Goal: Task Accomplishment & Management: Manage account settings

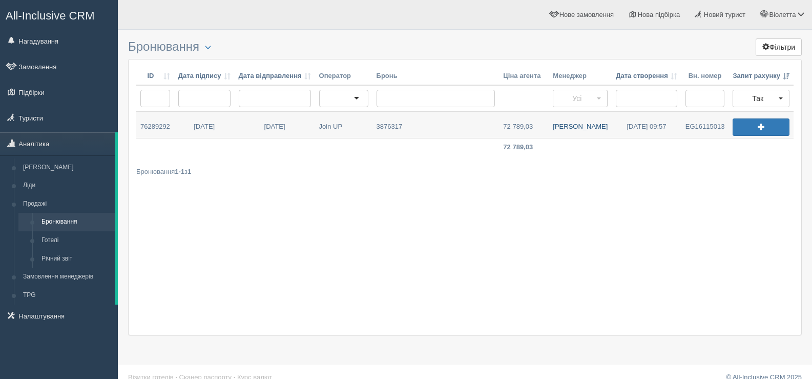
click at [582, 126] on link "[PERSON_NAME]" at bounding box center [580, 125] width 63 height 26
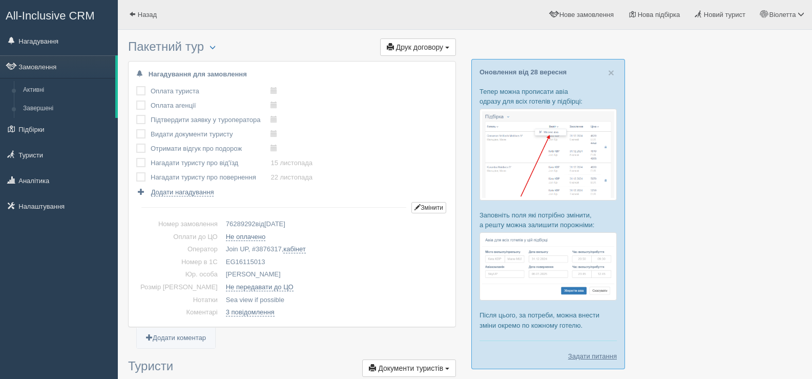
drag, startPoint x: 249, startPoint y: 258, endPoint x: 204, endPoint y: 256, distance: 44.6
click at [222, 256] on td "EG16115013" at bounding box center [335, 262] width 226 height 13
copy td "EG16115013"
click at [133, 11] on span at bounding box center [132, 14] width 7 height 7
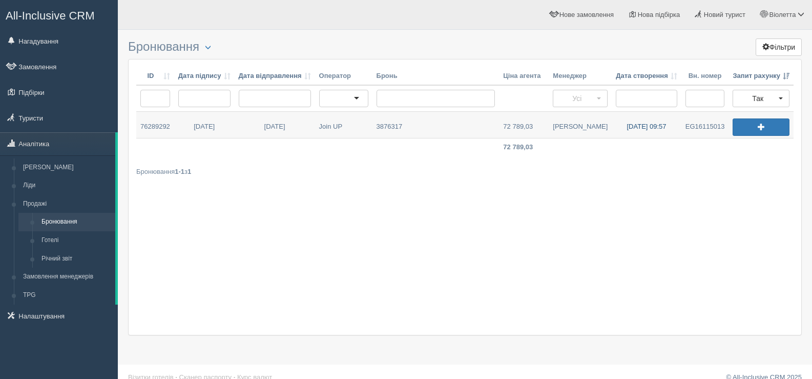
click at [643, 123] on link "[DATE] 09:57" at bounding box center [647, 125] width 70 height 26
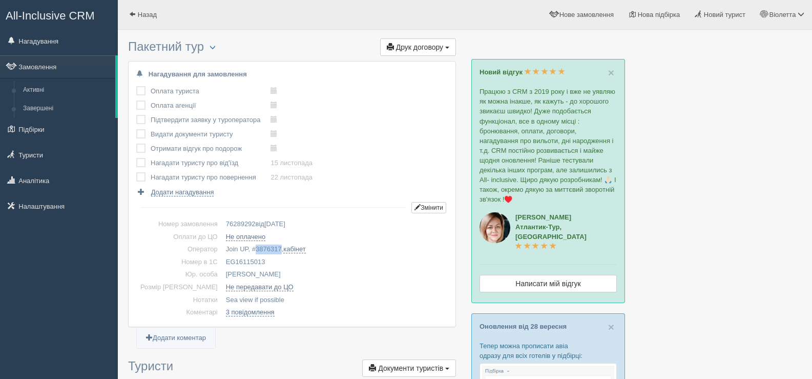
drag, startPoint x: 237, startPoint y: 247, endPoint x: 262, endPoint y: 247, distance: 25.6
click at [262, 247] on td "Join UP, # 3876317 , кабінет" at bounding box center [335, 249] width 226 height 13
copy span "3876317"
click at [134, 15] on span at bounding box center [132, 14] width 7 height 7
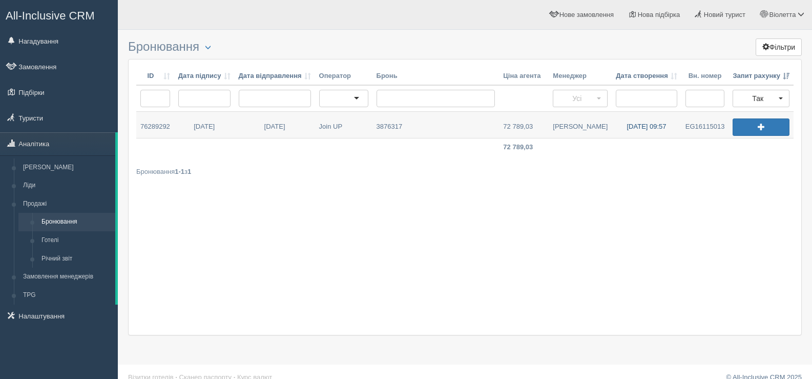
click at [641, 125] on link "[DATE] 09:57" at bounding box center [647, 125] width 70 height 26
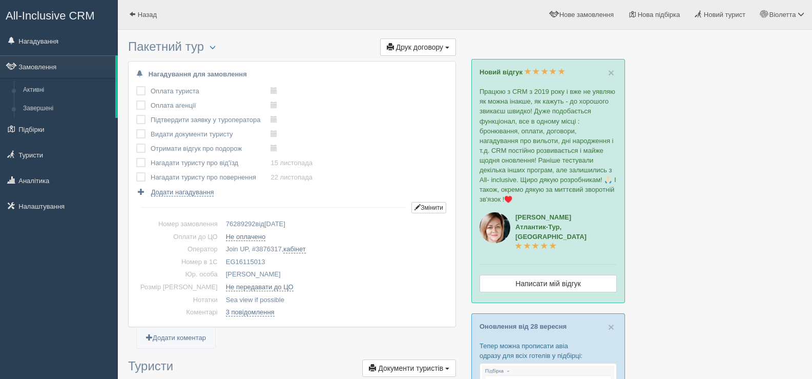
drag, startPoint x: 208, startPoint y: 259, endPoint x: 248, endPoint y: 259, distance: 40.0
click at [248, 259] on td "EG16115013" at bounding box center [335, 262] width 226 height 13
copy td "EG16115013"
click at [131, 11] on span at bounding box center [132, 14] width 7 height 7
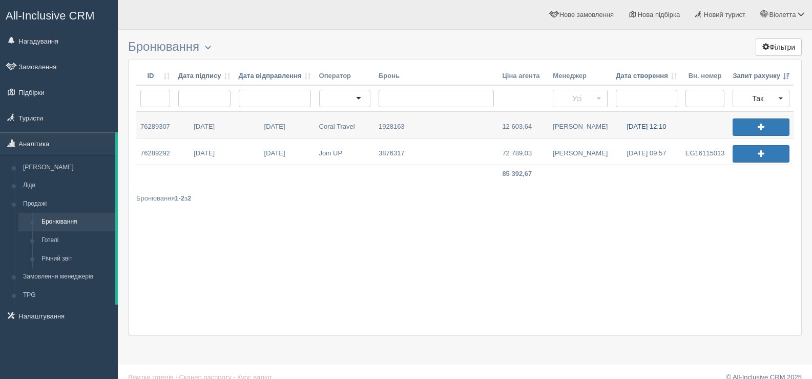
click at [641, 124] on link "[DATE] 12:10" at bounding box center [647, 125] width 70 height 26
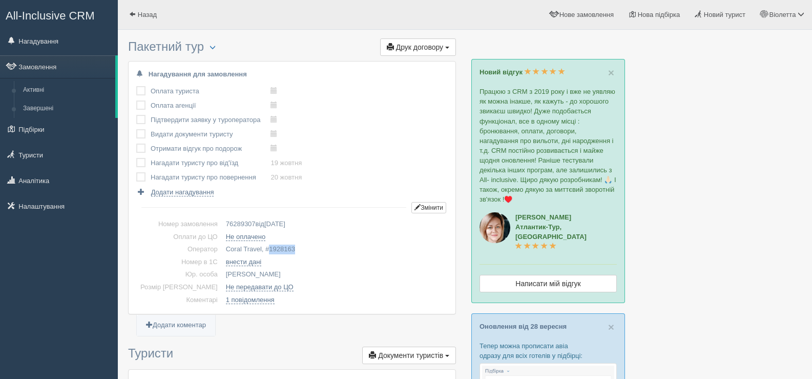
drag, startPoint x: 251, startPoint y: 249, endPoint x: 289, endPoint y: 248, distance: 38.0
click at [289, 248] on td "Coral Travel, # 1928163" at bounding box center [335, 249] width 226 height 13
copy span "1928163"
click at [213, 48] on span "button" at bounding box center [213, 47] width 6 height 6
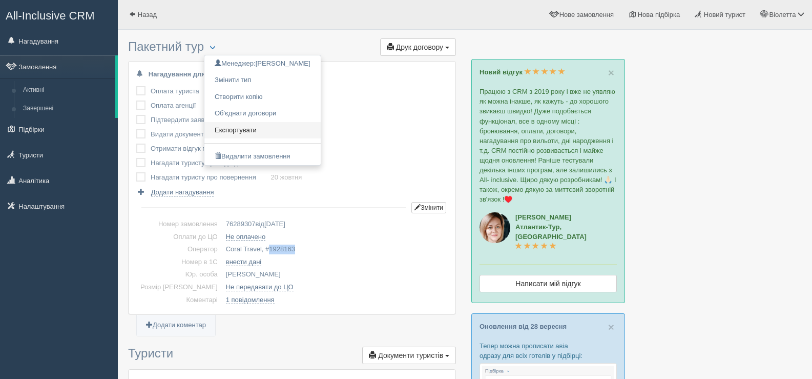
click at [242, 129] on link "Експортувати" at bounding box center [262, 130] width 116 height 17
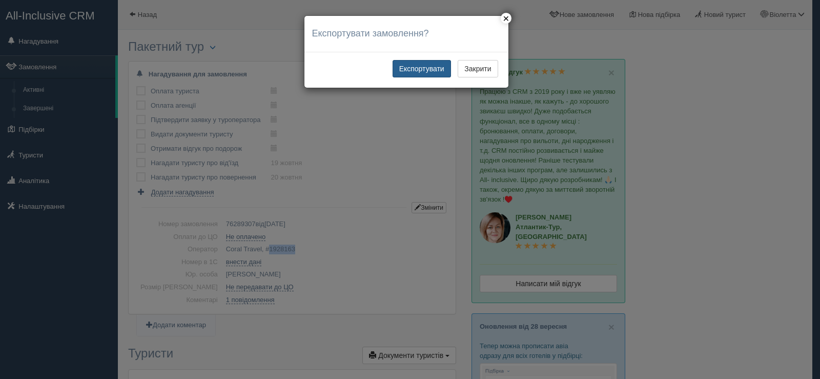
click at [422, 65] on button "Експортувати" at bounding box center [422, 68] width 58 height 17
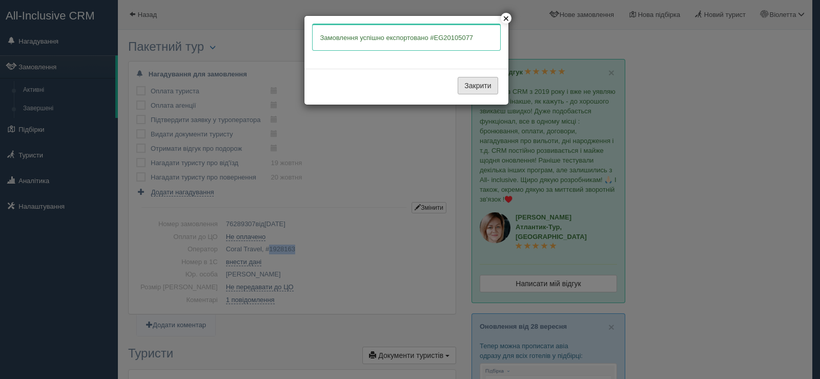
click at [482, 85] on button "Закрити" at bounding box center [478, 85] width 40 height 17
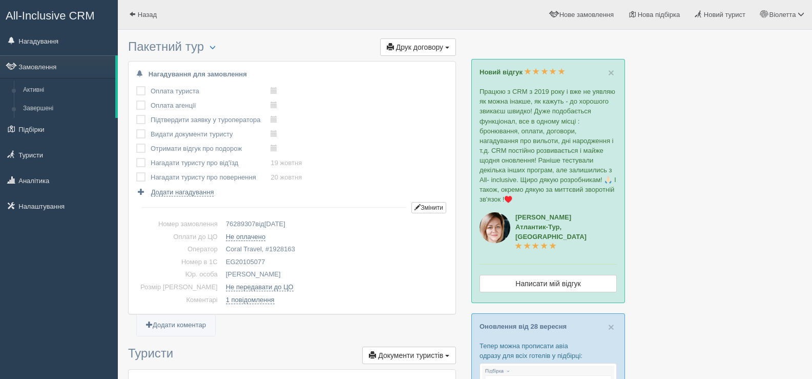
drag, startPoint x: 250, startPoint y: 260, endPoint x: 204, endPoint y: 261, distance: 45.1
click at [222, 261] on td "EG20105077" at bounding box center [335, 262] width 226 height 13
copy td "EG20105077"
click at [215, 46] on span "button" at bounding box center [213, 47] width 6 height 6
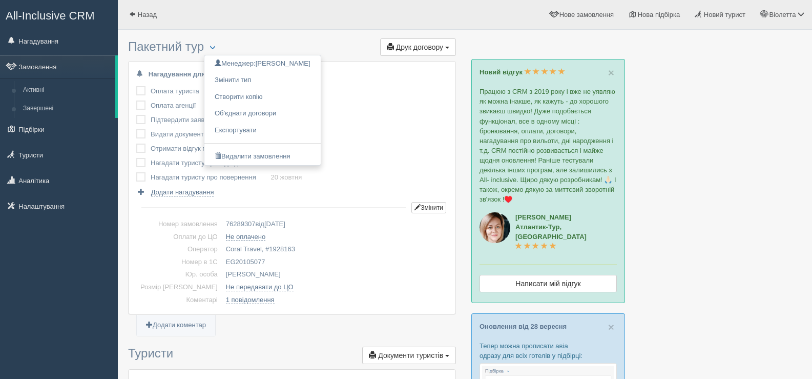
click at [374, 108] on div "Оплата туриста виконано! Оплата агенції виконано! Підтвердити заявку у туропера…" at bounding box center [292, 140] width 312 height 113
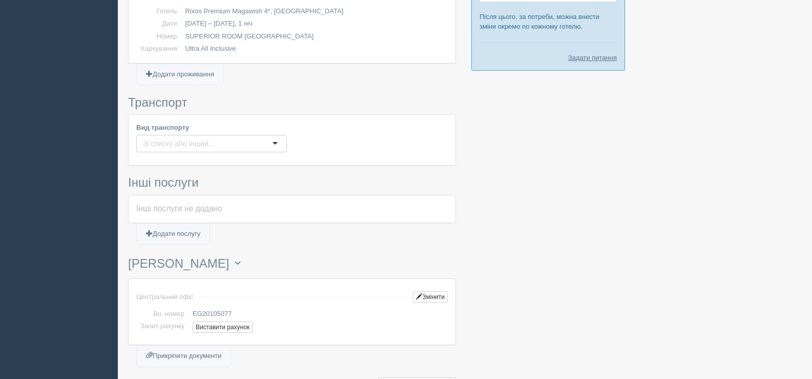
scroll to position [615, 0]
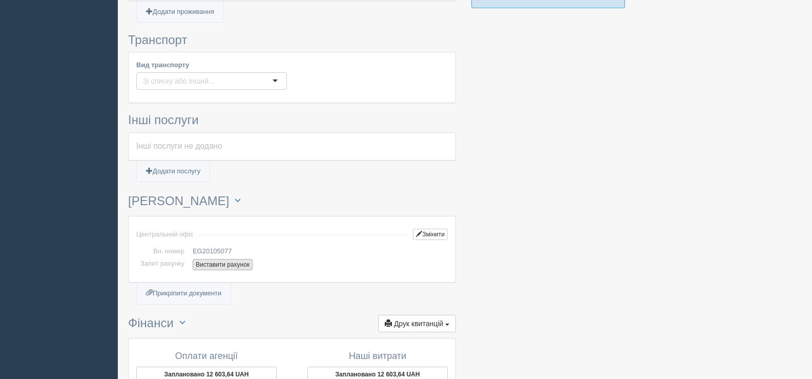
click at [239, 263] on button "Виставити рахунок" at bounding box center [223, 264] width 60 height 11
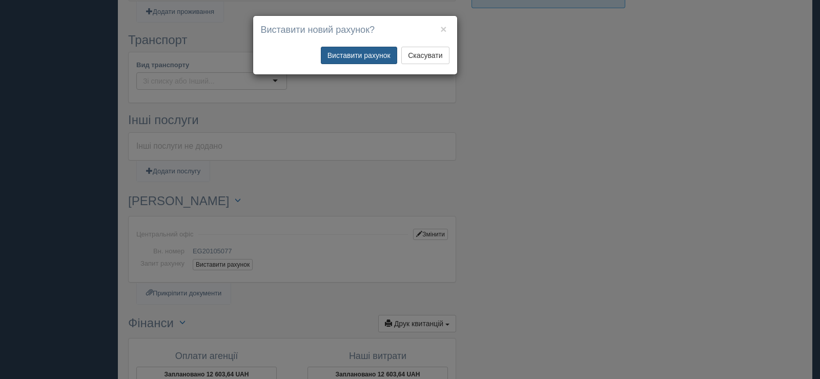
click at [355, 49] on button "Виставити рахунок" at bounding box center [359, 55] width 76 height 17
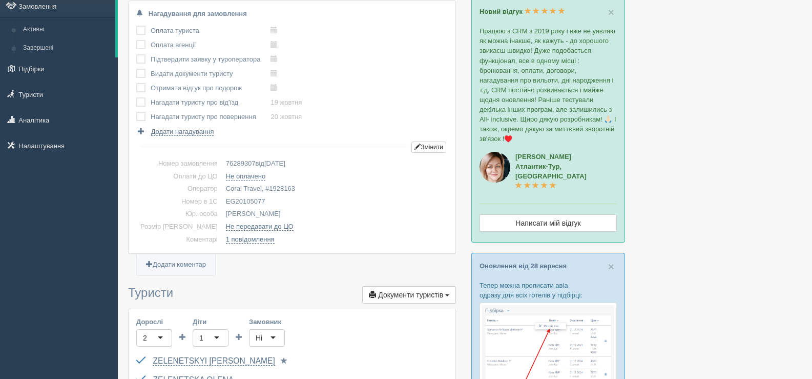
scroll to position [0, 0]
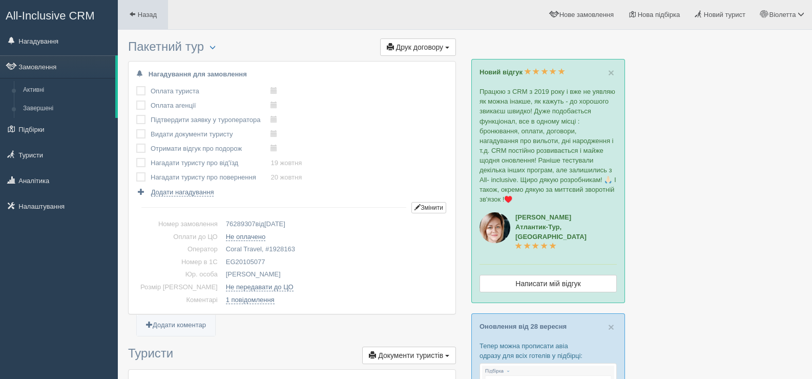
click at [128, 13] on link "Назад" at bounding box center [143, 14] width 50 height 29
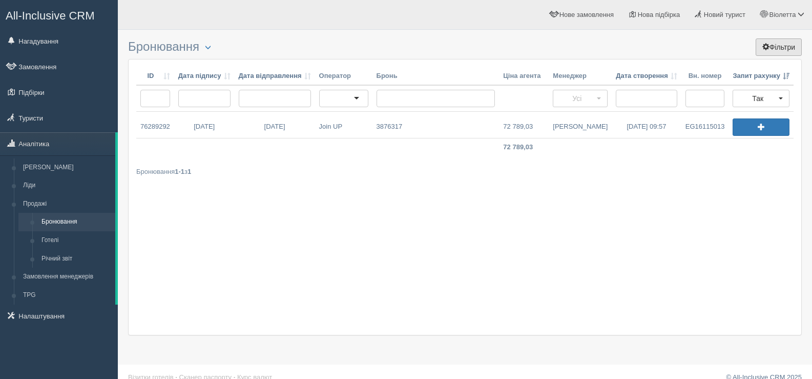
click at [778, 48] on button "Фільтри" at bounding box center [779, 46] width 46 height 17
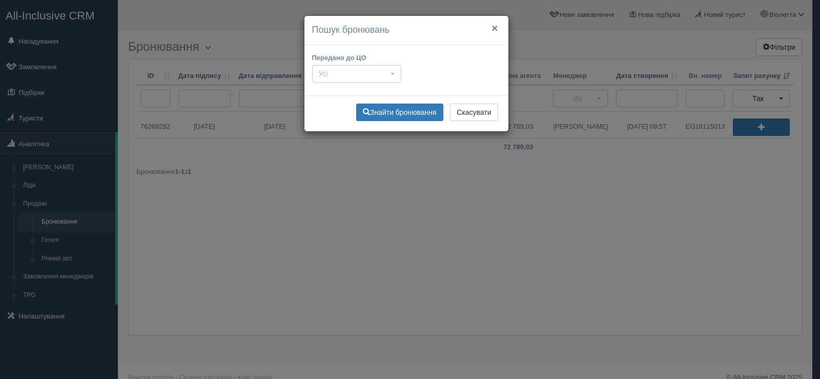
click at [495, 27] on button "×" at bounding box center [494, 28] width 6 height 11
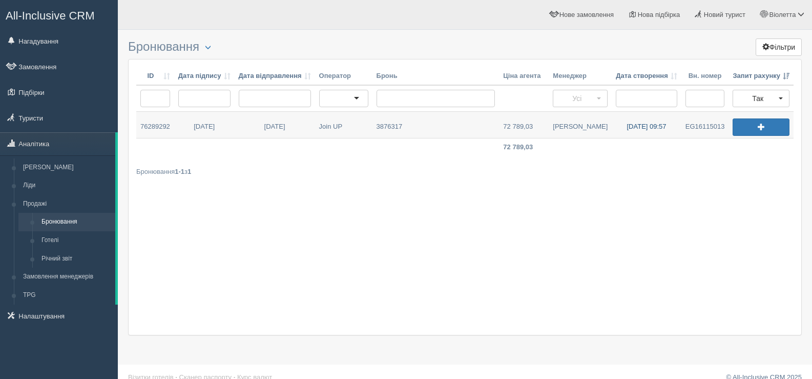
click at [633, 129] on link "[DATE] 09:57" at bounding box center [647, 125] width 70 height 26
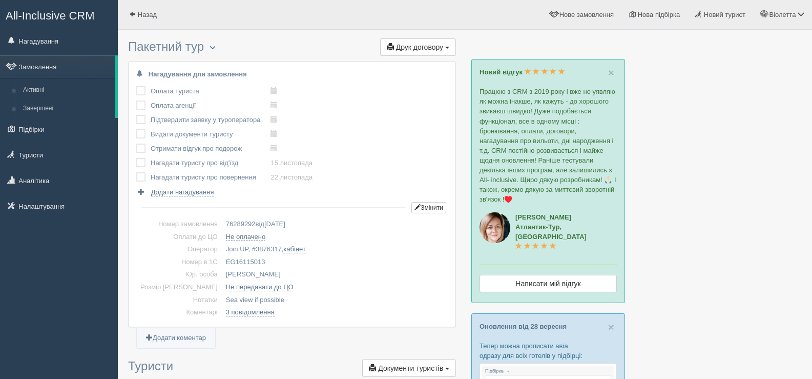
drag, startPoint x: 250, startPoint y: 259, endPoint x: 206, endPoint y: 260, distance: 44.1
click at [222, 260] on td "EG16115013" at bounding box center [335, 262] width 226 height 13
copy td "EG16115013"
click at [131, 12] on span at bounding box center [132, 14] width 7 height 7
